Goal: Information Seeking & Learning: Learn about a topic

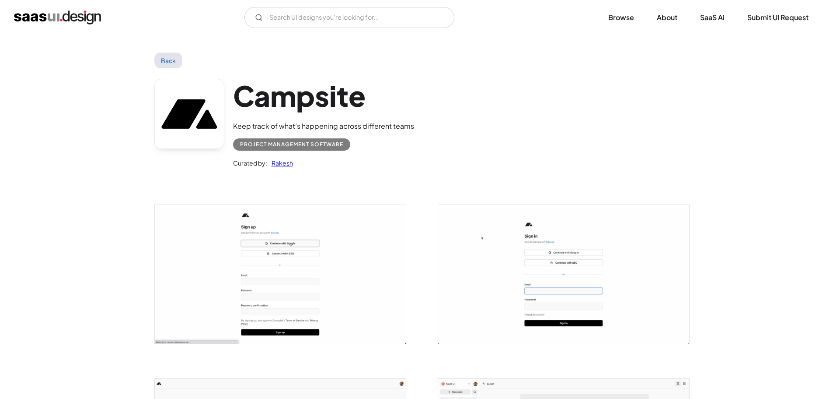
click at [69, 19] on img "home" at bounding box center [57, 17] width 87 height 14
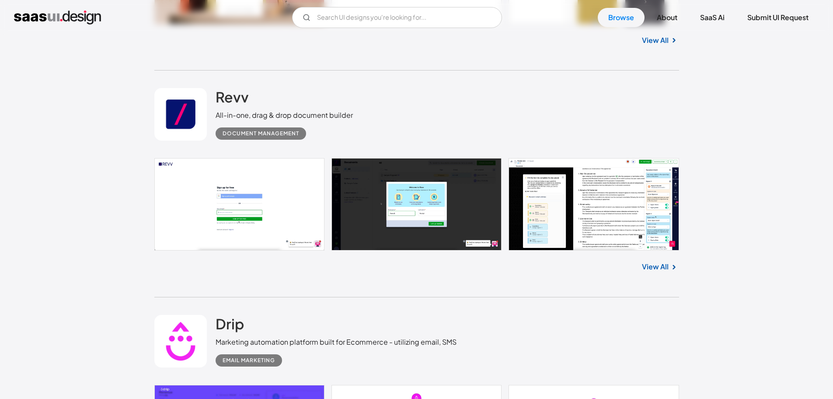
scroll to position [700, 0]
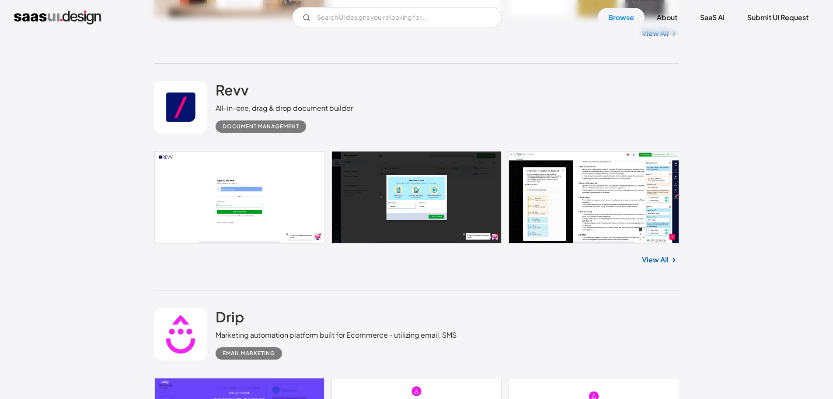
click at [419, 194] on link at bounding box center [416, 197] width 525 height 92
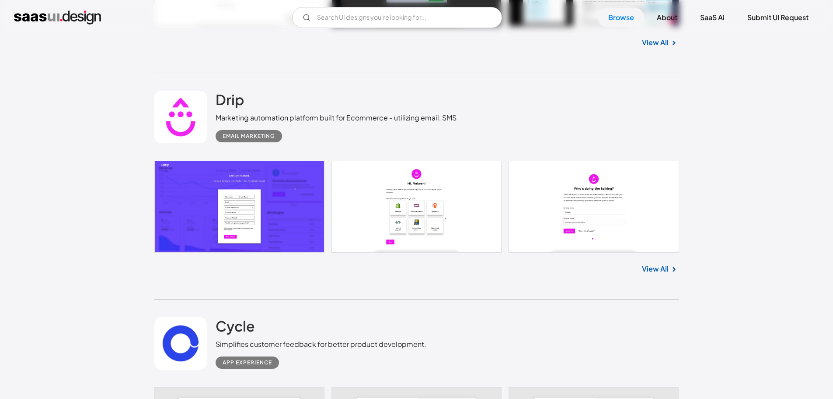
scroll to position [919, 0]
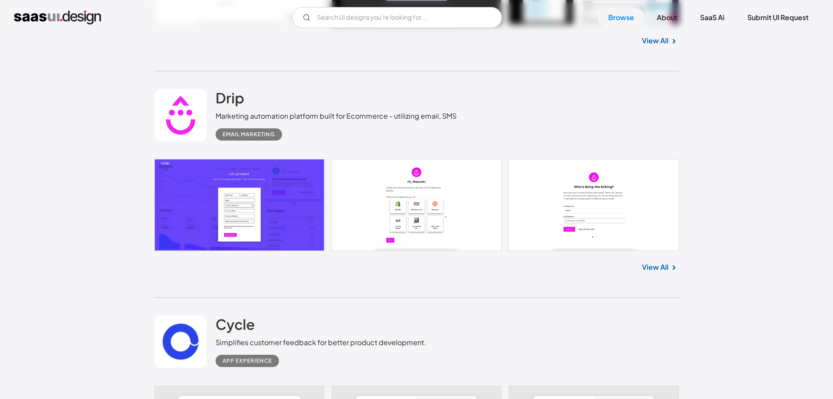
click at [452, 194] on link at bounding box center [416, 205] width 525 height 92
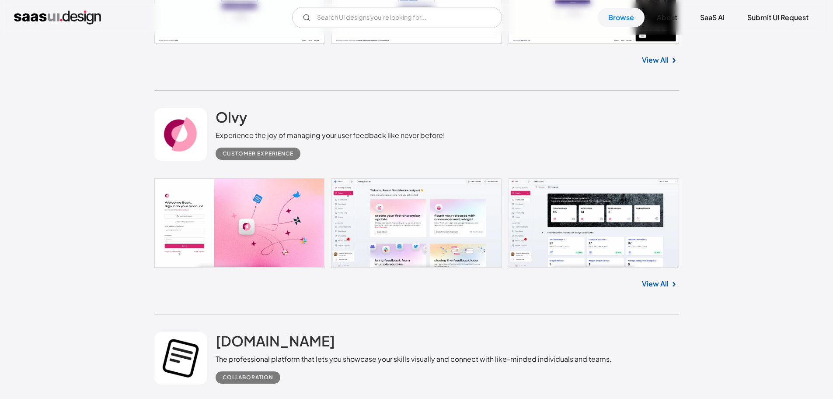
scroll to position [1837, 0]
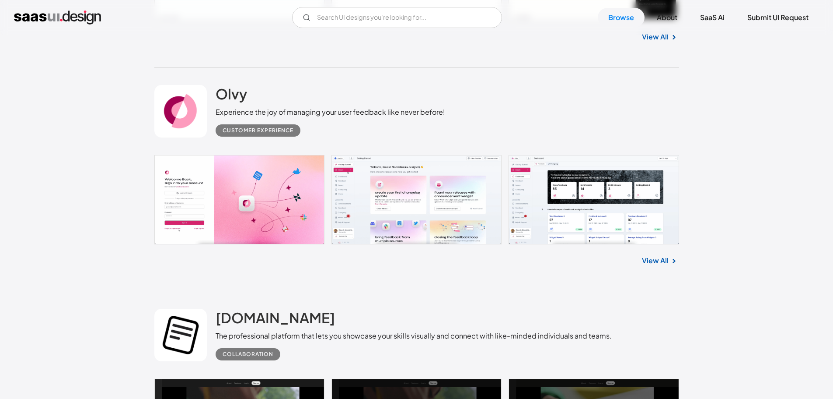
click at [596, 206] on link at bounding box center [416, 199] width 525 height 89
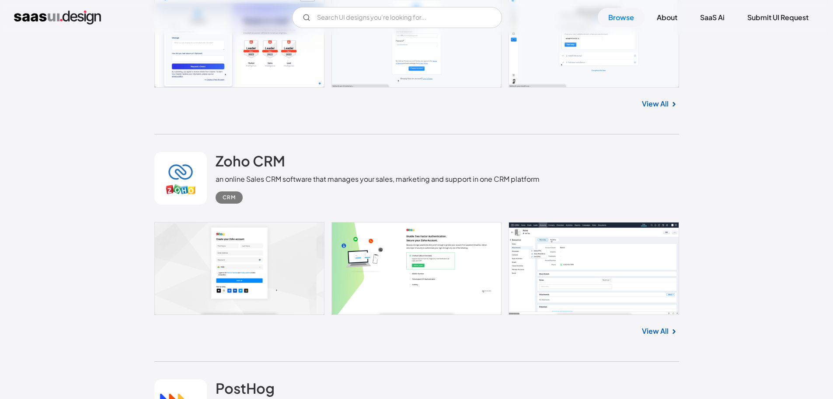
scroll to position [2975, 0]
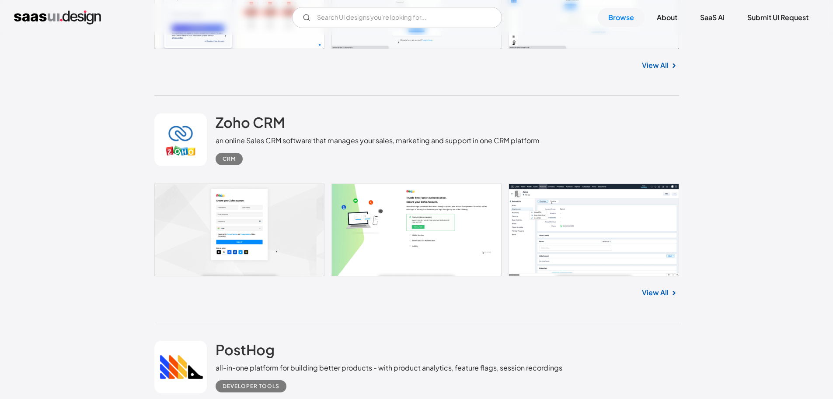
click at [425, 228] on link at bounding box center [416, 229] width 525 height 93
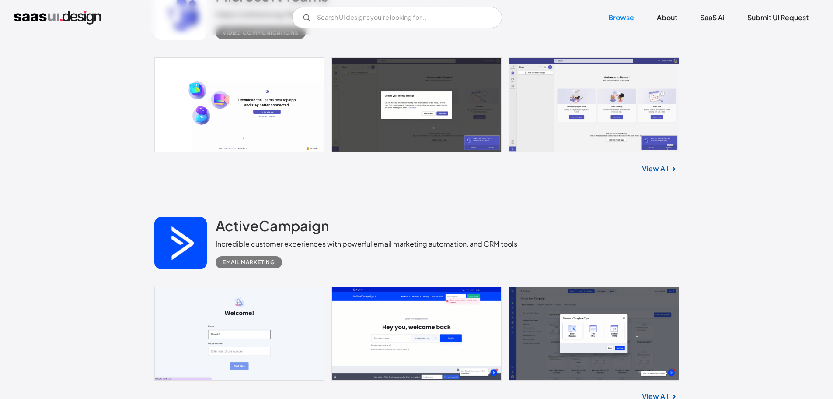
scroll to position [8881, 0]
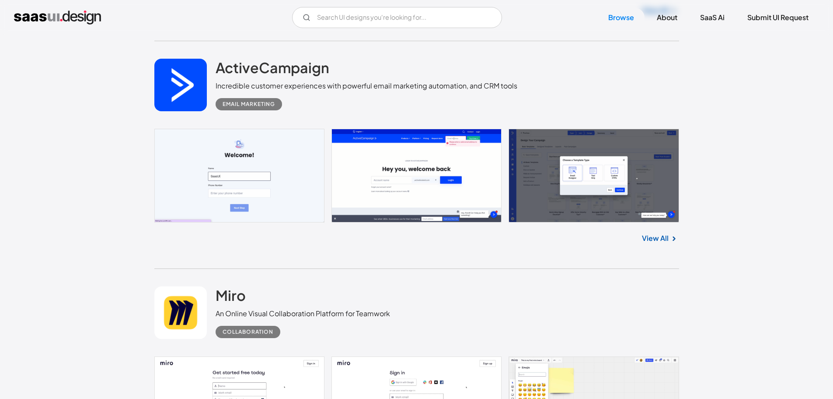
click at [614, 157] on link at bounding box center [416, 176] width 525 height 94
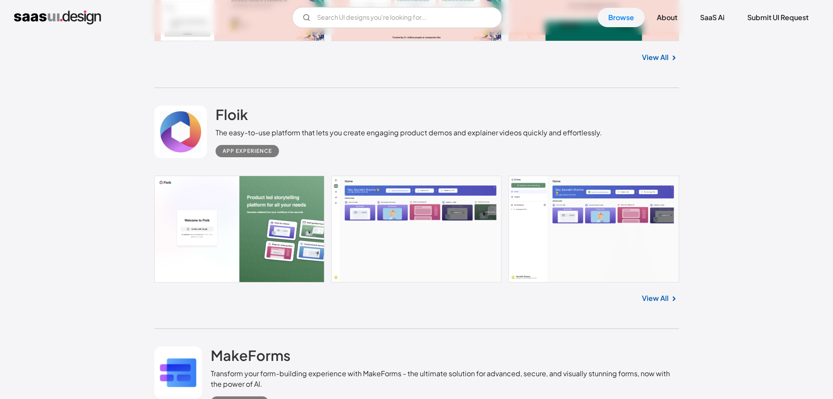
scroll to position [10456, 0]
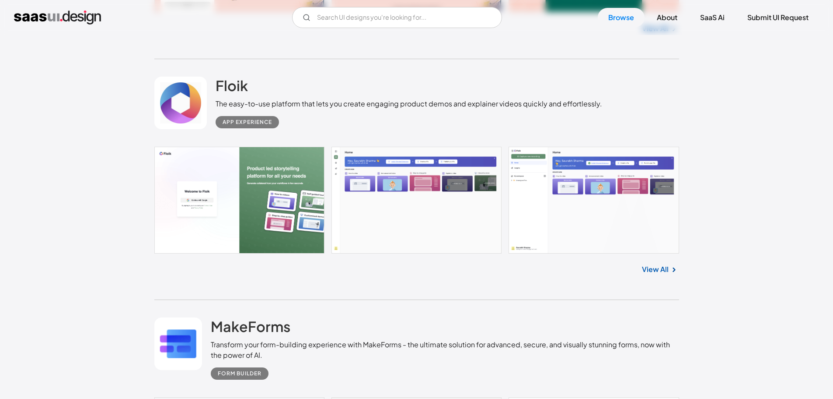
click at [405, 175] on link at bounding box center [416, 200] width 525 height 107
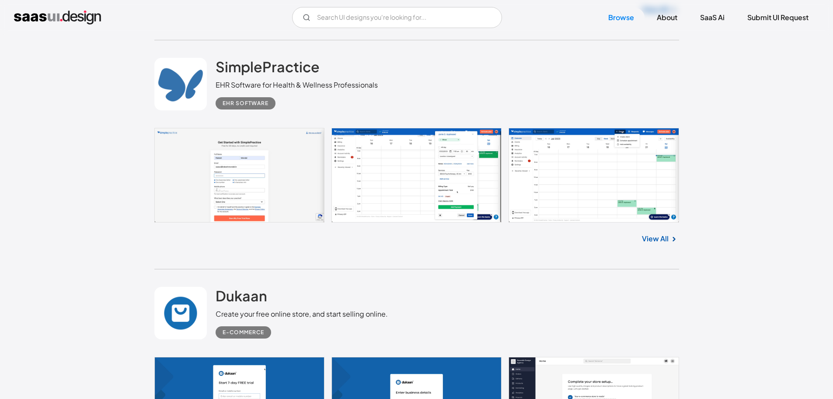
scroll to position [12818, 0]
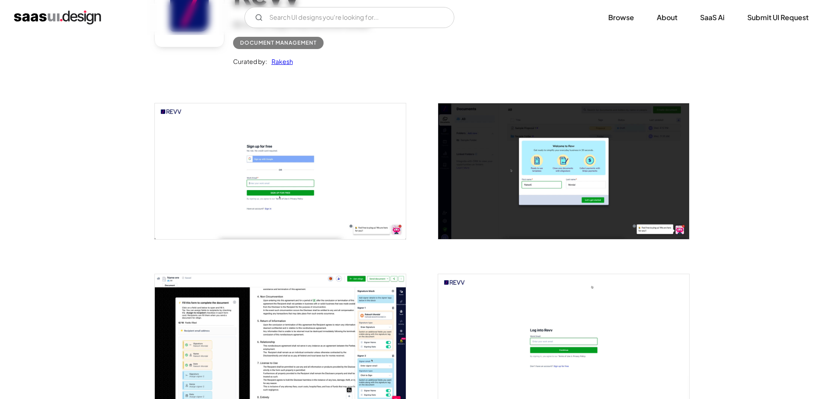
scroll to position [131, 0]
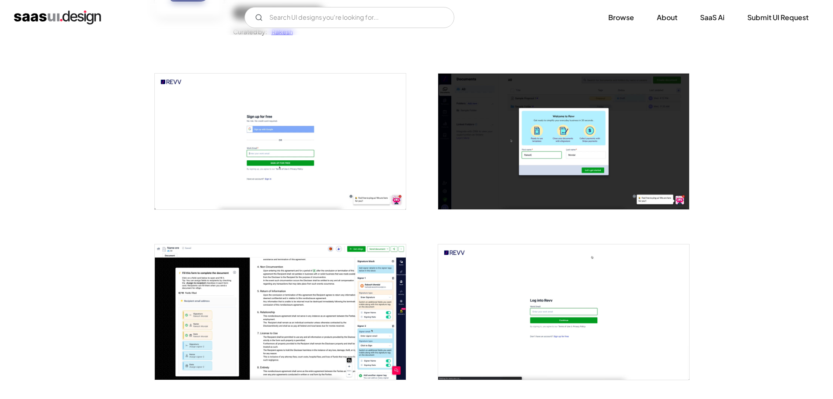
click at [607, 163] on img "open lightbox" at bounding box center [563, 140] width 251 height 135
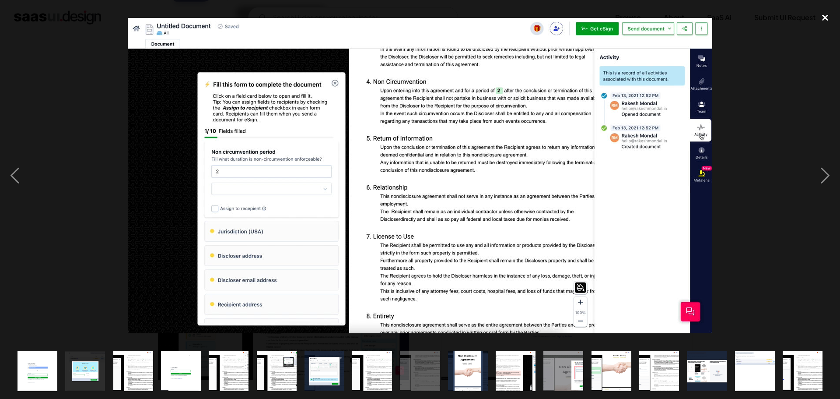
click at [822, 20] on div "close lightbox" at bounding box center [825, 17] width 30 height 19
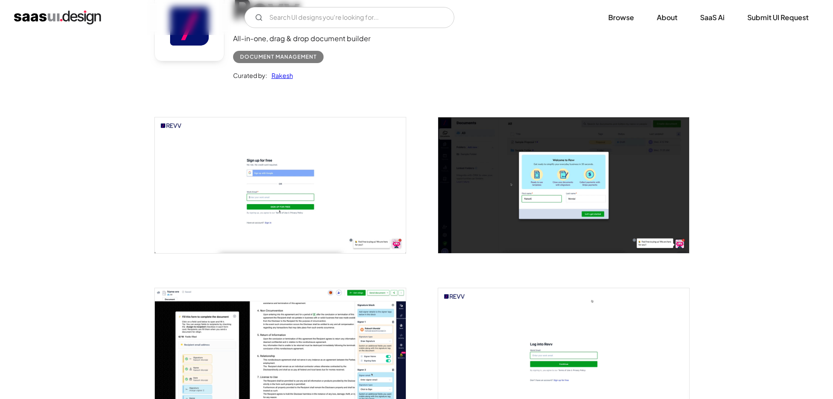
scroll to position [0, 0]
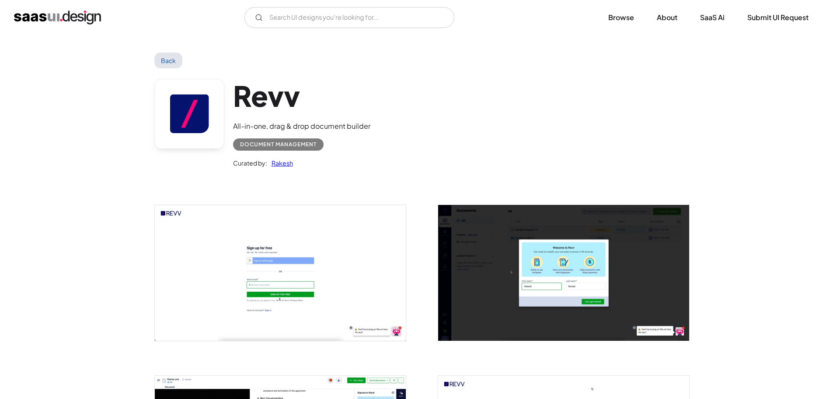
click at [163, 58] on link "Back" at bounding box center [168, 60] width 28 height 16
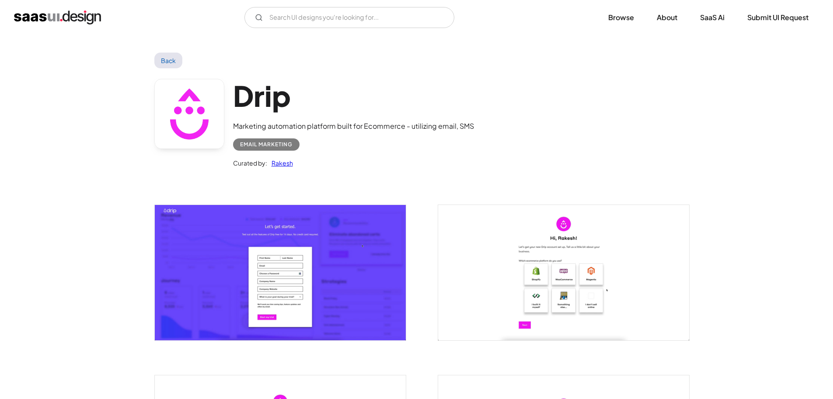
click at [167, 56] on link "Back" at bounding box center [168, 60] width 28 height 16
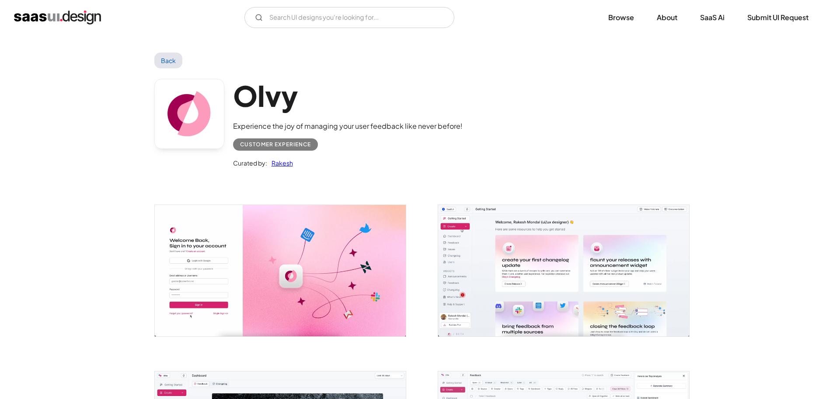
click at [527, 260] on img "open lightbox" at bounding box center [563, 270] width 251 height 131
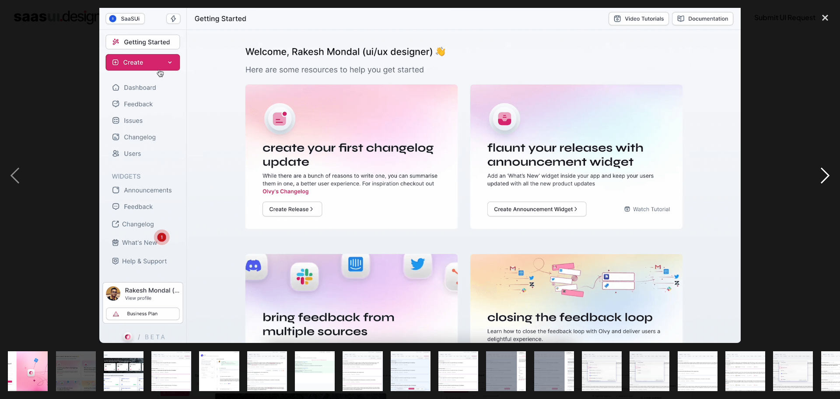
click at [822, 175] on div "next image" at bounding box center [825, 175] width 30 height 335
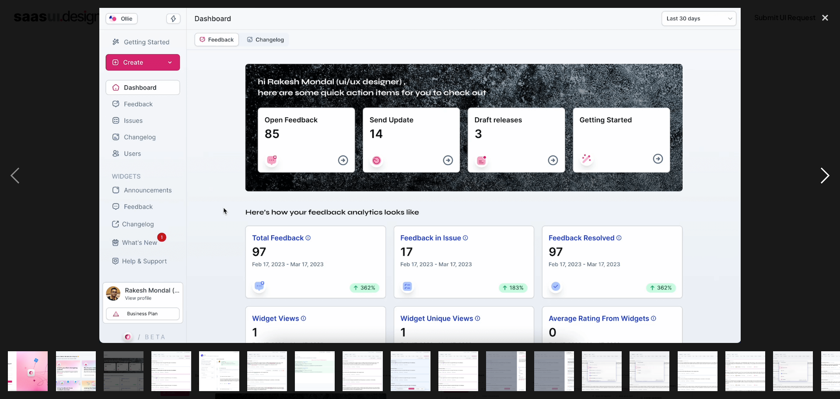
click at [822, 175] on div "next image" at bounding box center [825, 175] width 30 height 335
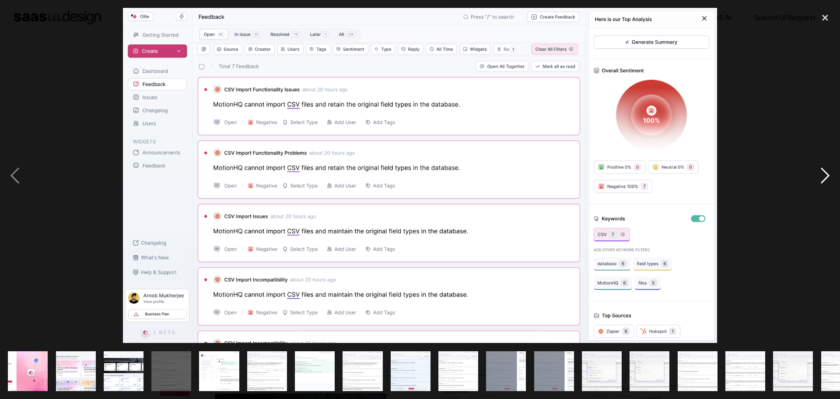
click at [822, 175] on div "next image" at bounding box center [825, 175] width 30 height 335
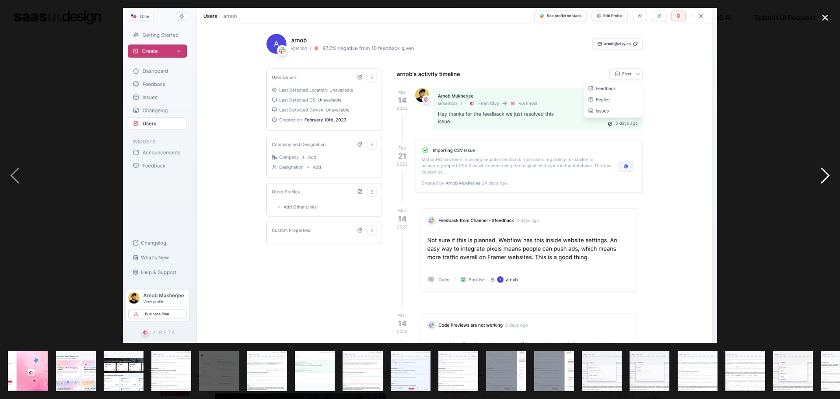
click at [822, 175] on div "next image" at bounding box center [825, 175] width 30 height 335
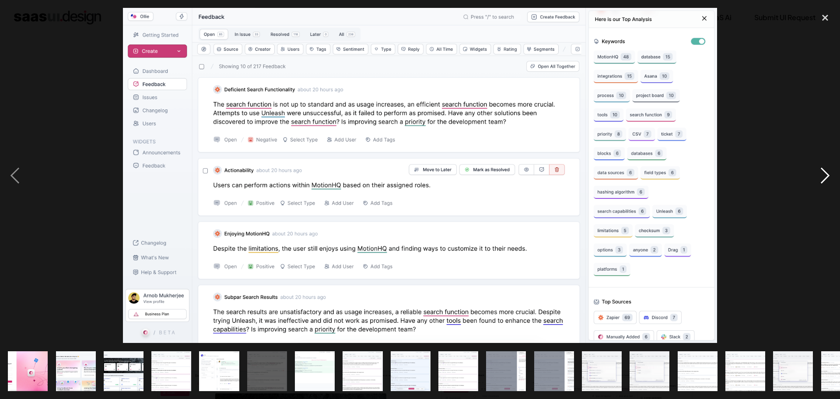
click at [822, 175] on div "next image" at bounding box center [825, 175] width 30 height 335
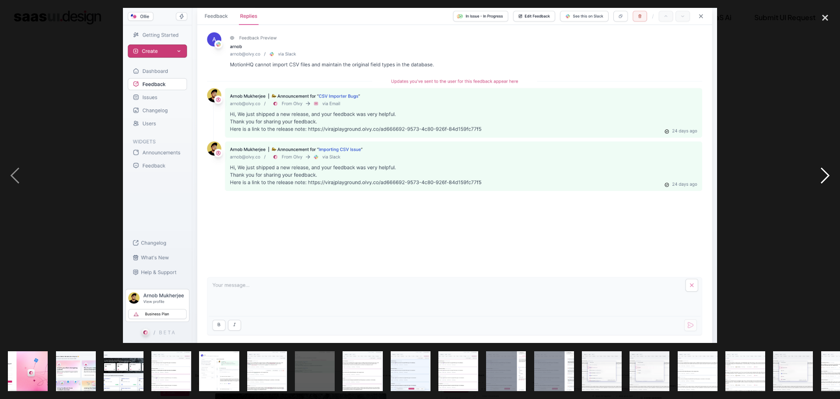
click at [824, 171] on div "next image" at bounding box center [825, 175] width 30 height 335
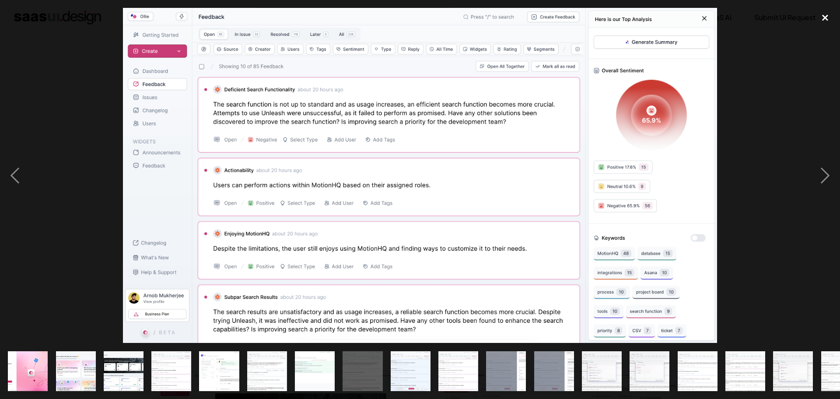
click at [829, 17] on div "close lightbox" at bounding box center [825, 17] width 30 height 19
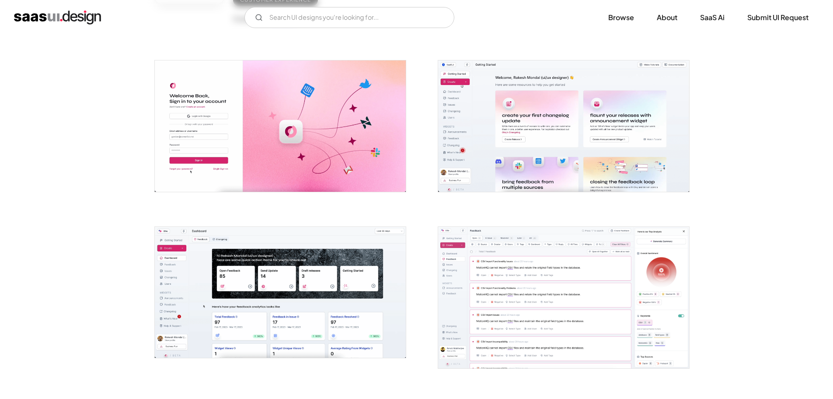
scroll to position [350, 0]
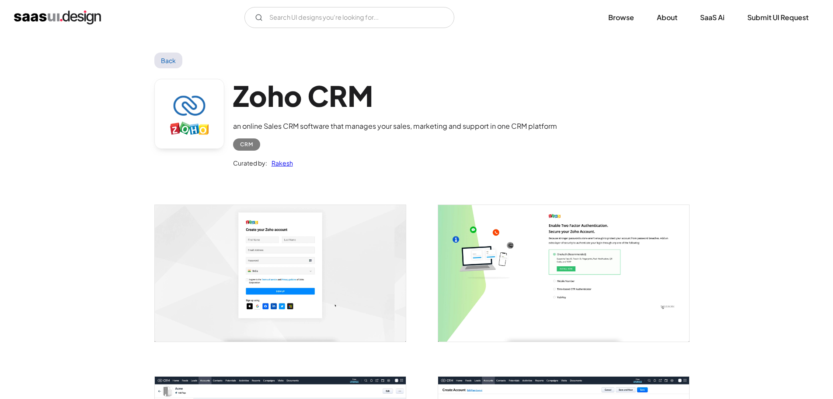
click at [533, 238] on img "open lightbox" at bounding box center [563, 273] width 251 height 136
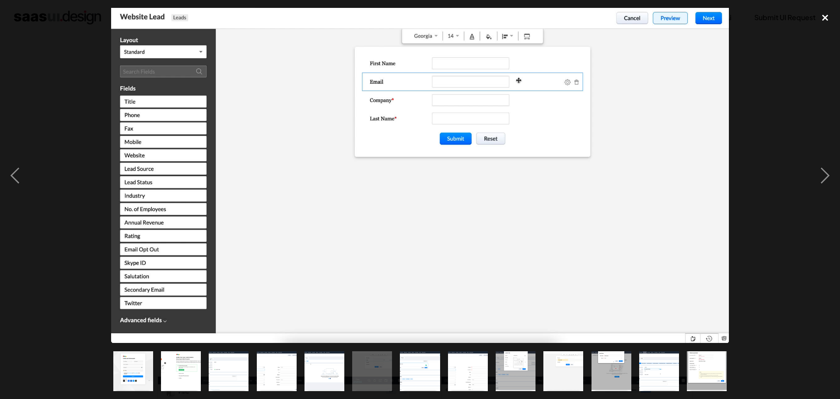
click at [819, 22] on div "close lightbox" at bounding box center [825, 17] width 30 height 19
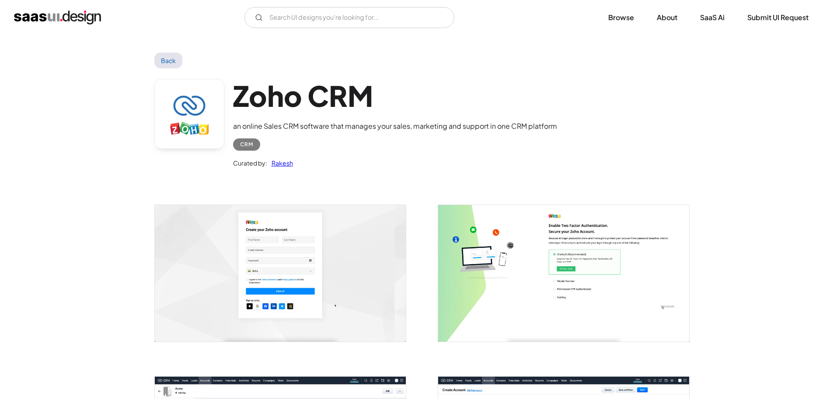
click at [165, 57] on link "Back" at bounding box center [168, 60] width 28 height 16
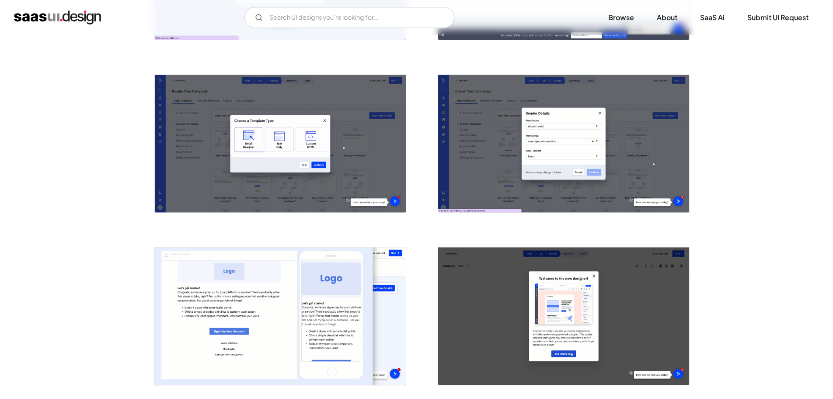
scroll to position [306, 0]
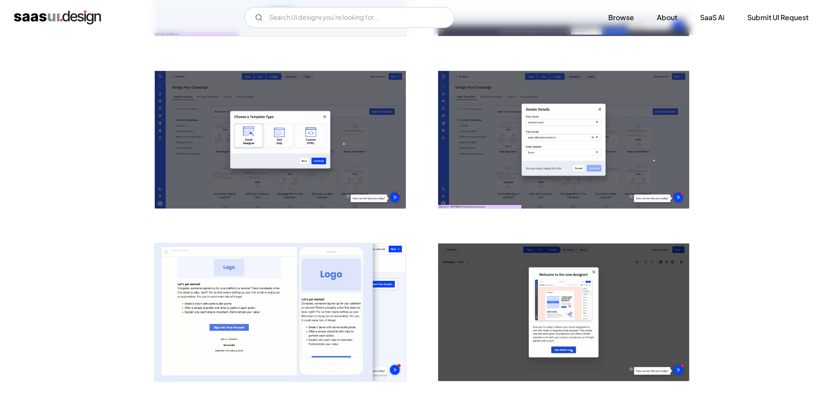
click at [307, 120] on img "open lightbox" at bounding box center [280, 139] width 251 height 137
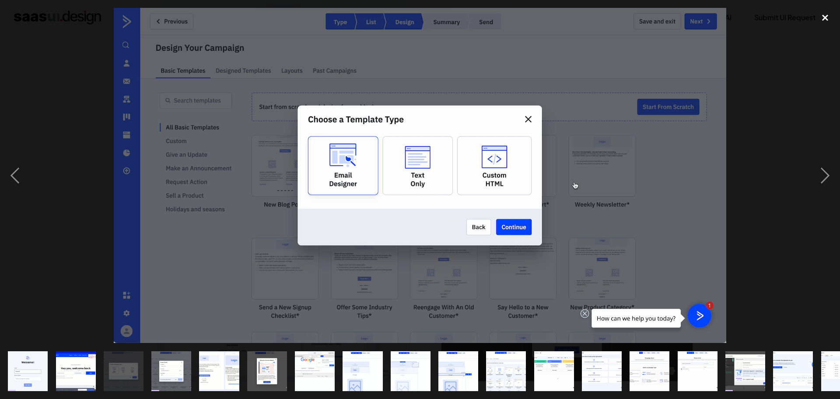
click at [822, 16] on div "close lightbox" at bounding box center [825, 17] width 30 height 19
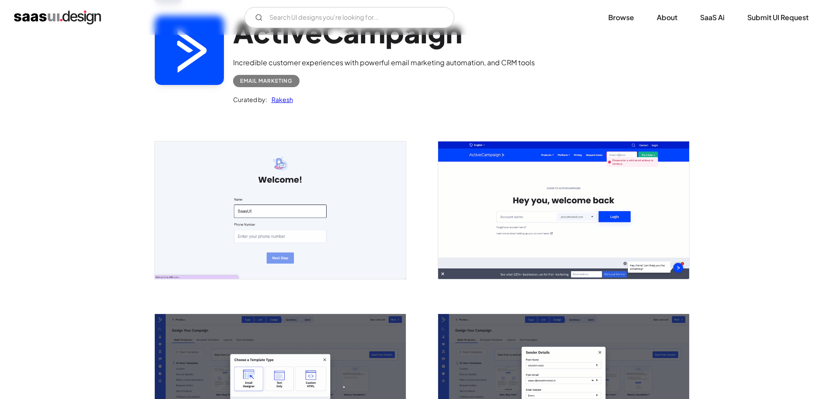
scroll to position [0, 0]
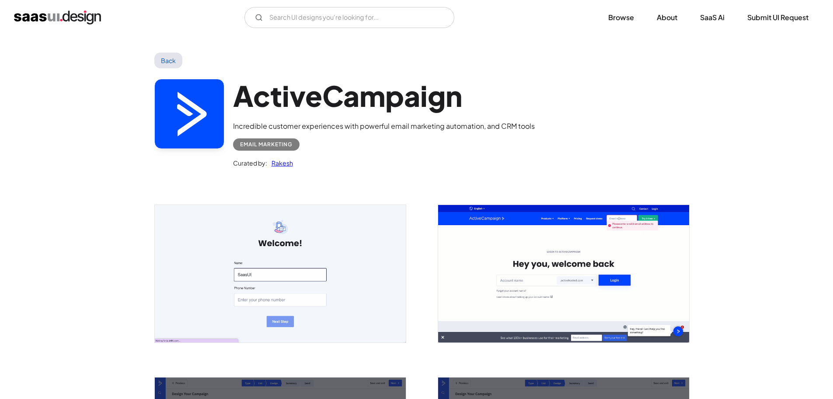
click at [169, 59] on link "Back" at bounding box center [168, 60] width 28 height 16
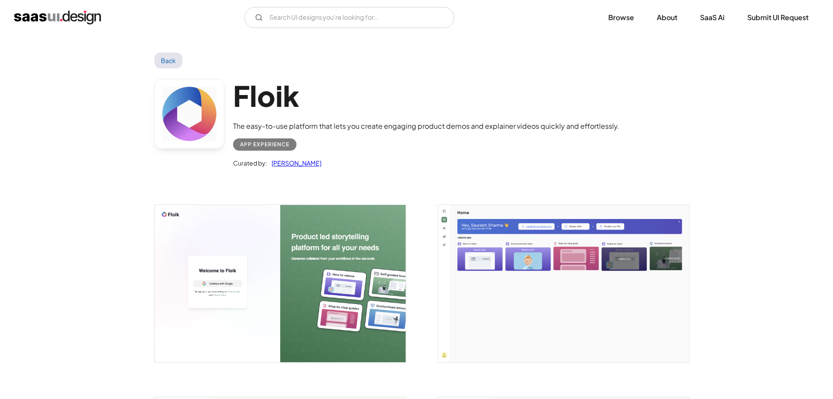
click at [551, 245] on img "open lightbox" at bounding box center [563, 283] width 251 height 157
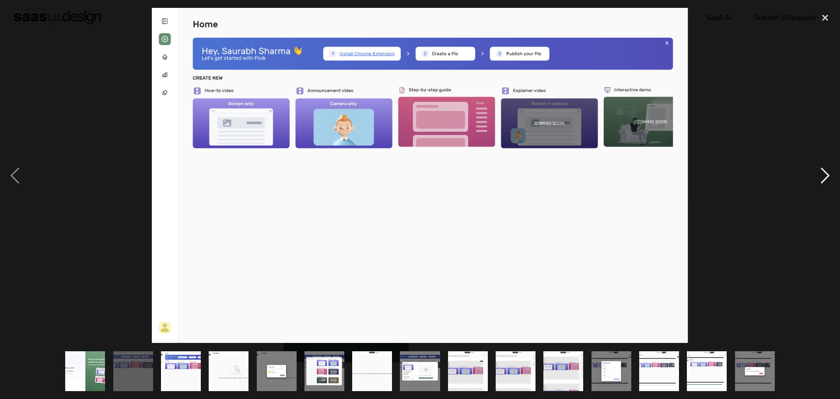
click at [819, 177] on div "next image" at bounding box center [825, 175] width 30 height 335
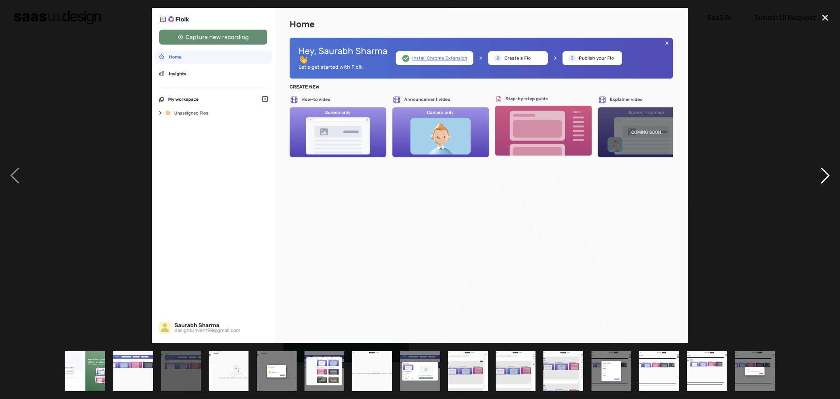
click at [819, 177] on div "next image" at bounding box center [825, 175] width 30 height 335
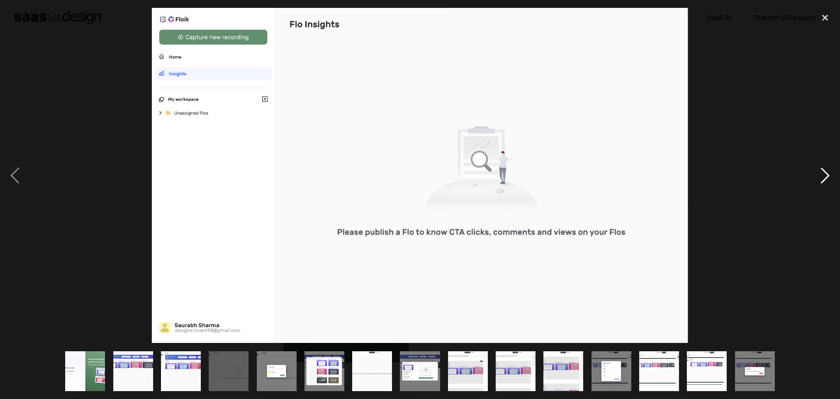
click at [819, 177] on div "next image" at bounding box center [825, 175] width 30 height 335
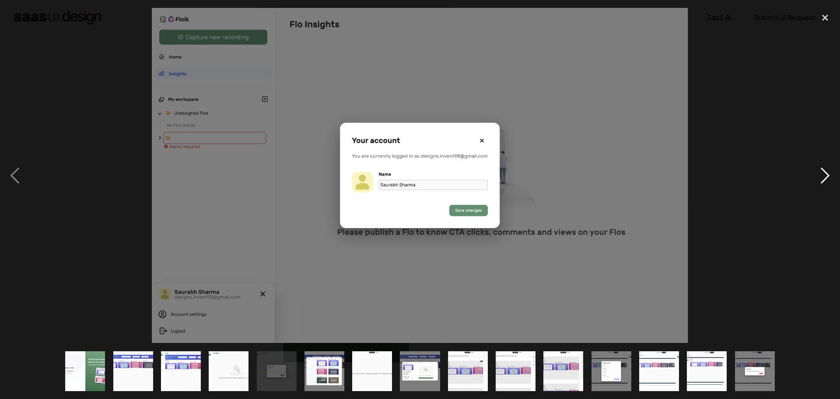
click at [819, 177] on div "next image" at bounding box center [825, 175] width 30 height 335
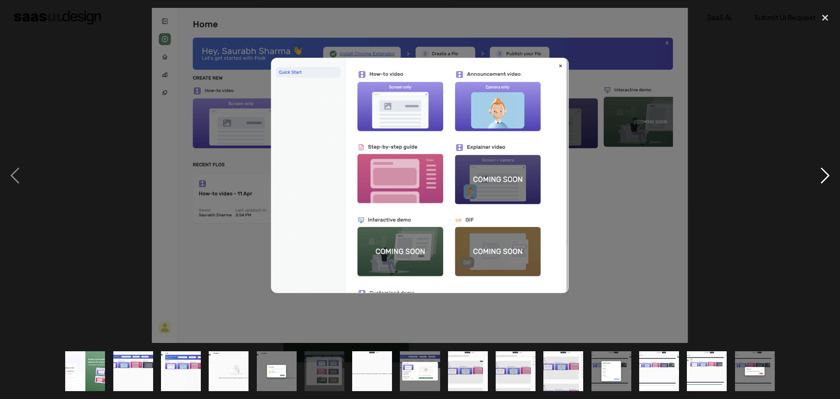
click at [819, 177] on div "next image" at bounding box center [825, 175] width 30 height 335
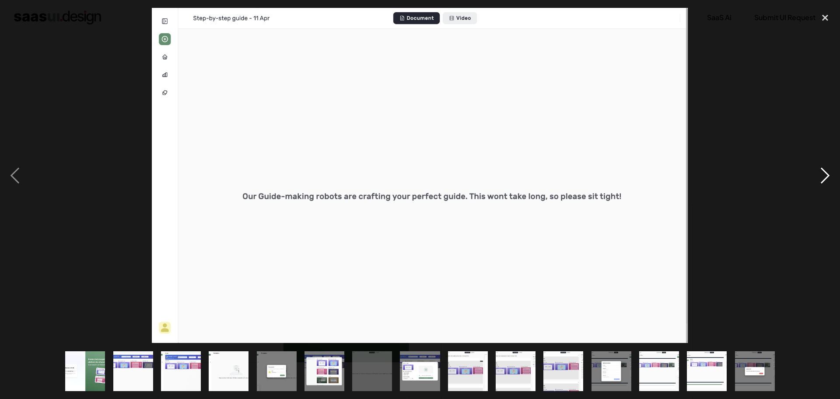
click at [819, 177] on div "next image" at bounding box center [825, 175] width 30 height 335
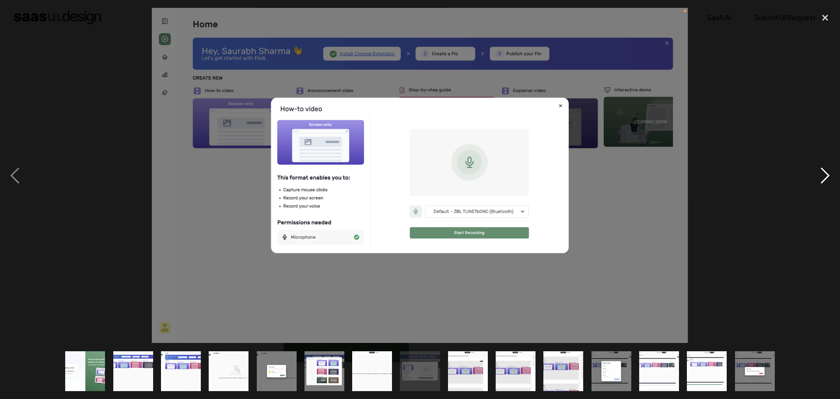
click at [819, 177] on div "next image" at bounding box center [825, 175] width 30 height 335
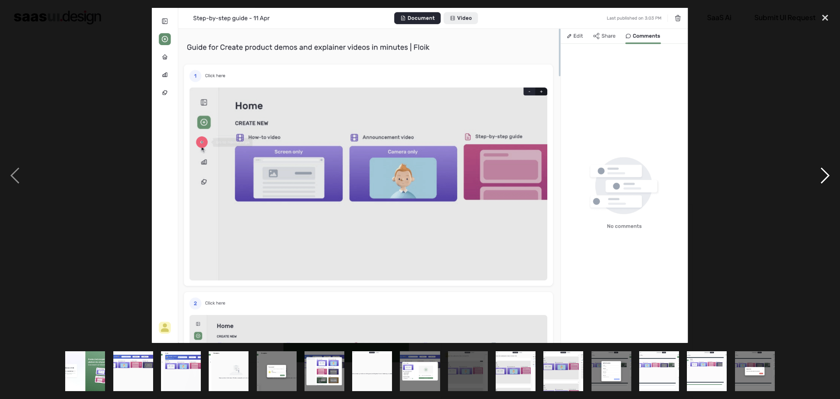
click at [819, 177] on div "next image" at bounding box center [825, 175] width 30 height 335
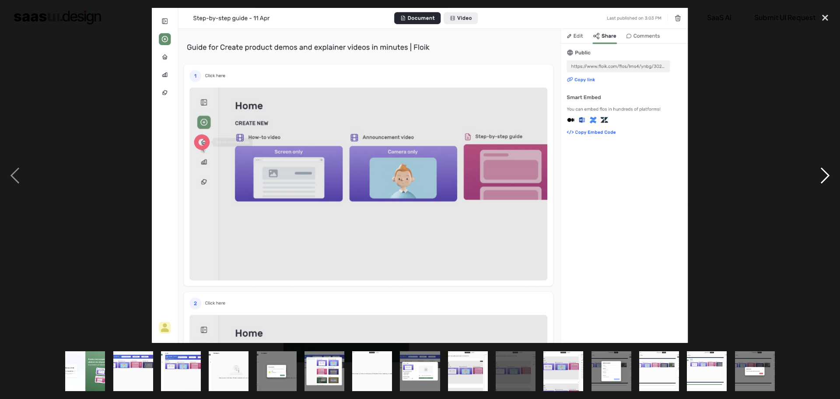
click at [819, 177] on div "next image" at bounding box center [825, 175] width 30 height 335
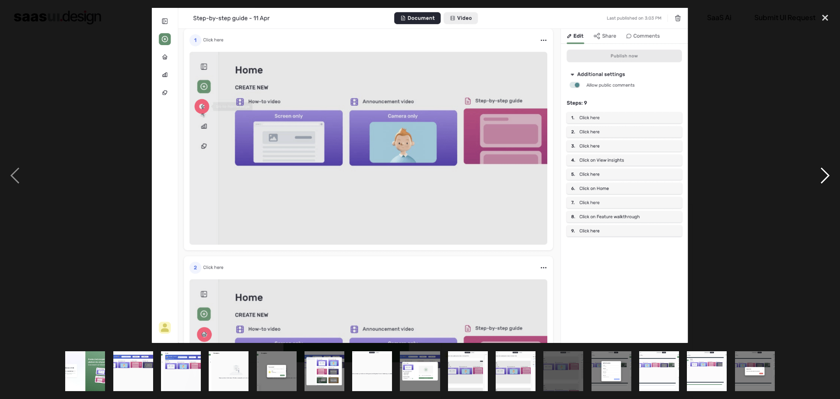
click at [819, 177] on div "next image" at bounding box center [825, 175] width 30 height 335
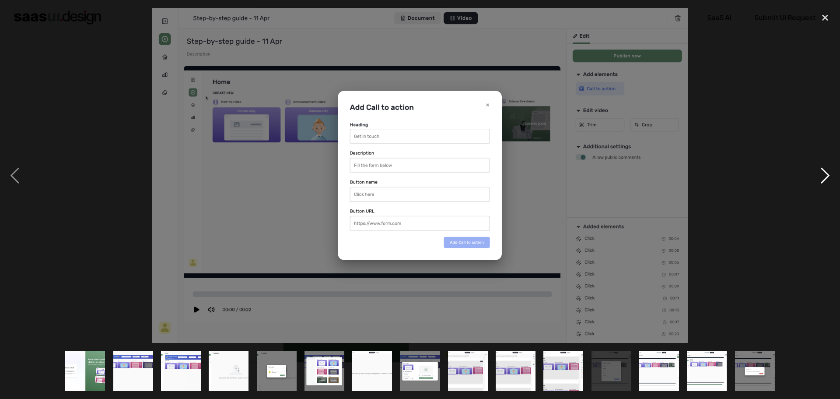
click at [825, 178] on div "next image" at bounding box center [825, 175] width 30 height 335
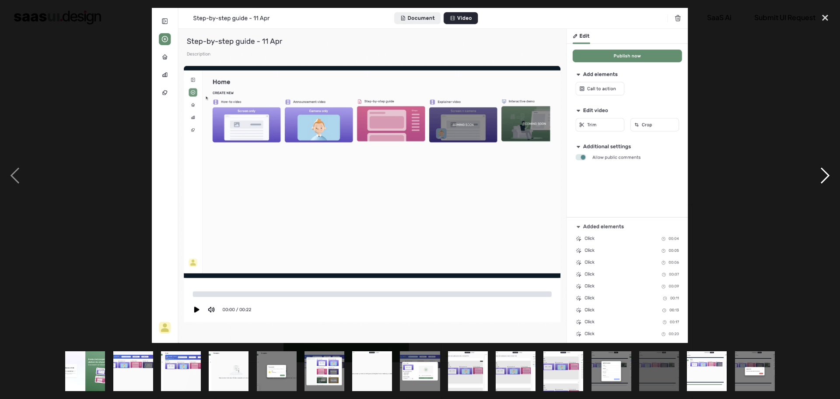
click at [825, 178] on div "next image" at bounding box center [825, 175] width 30 height 335
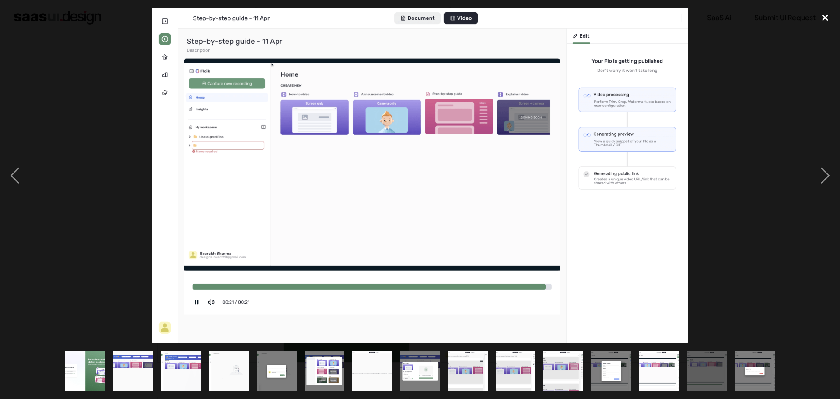
click at [828, 18] on div "close lightbox" at bounding box center [825, 17] width 30 height 19
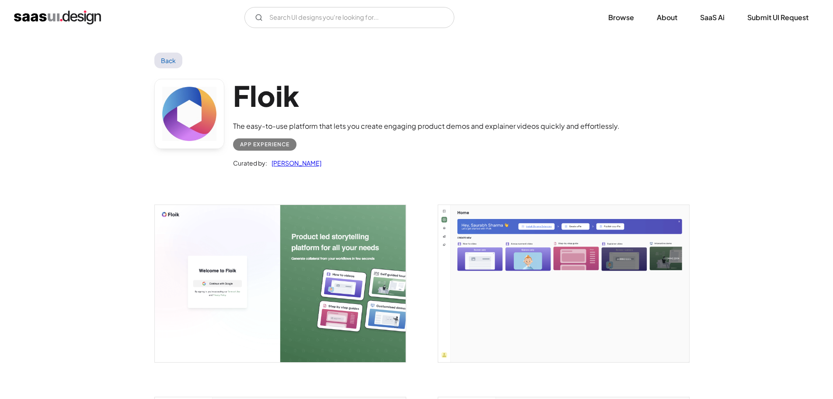
click at [162, 55] on link "Back" at bounding box center [168, 60] width 28 height 16
